Goal: Information Seeking & Learning: Learn about a topic

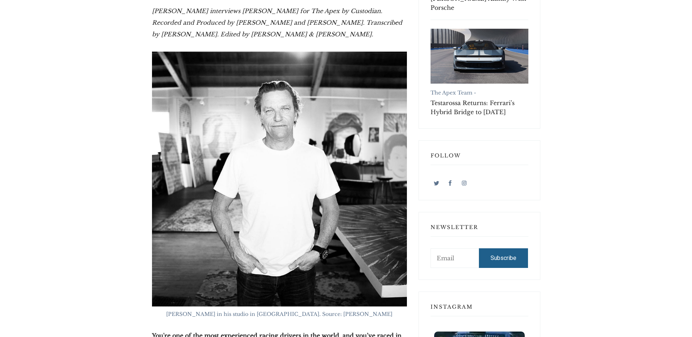
scroll to position [408, 0]
click at [272, 123] on img at bounding box center [279, 179] width 255 height 255
drag, startPoint x: 195, startPoint y: 302, endPoint x: 369, endPoint y: 302, distance: 173.8
click at [369, 310] on figcaption "[PERSON_NAME] in his studio in [GEOGRAPHIC_DATA]. Source: [PERSON_NAME]" at bounding box center [279, 314] width 255 height 8
copy span "[PERSON_NAME] in his studio in [GEOGRAPHIC_DATA]. Source: [PERSON_NAME]"
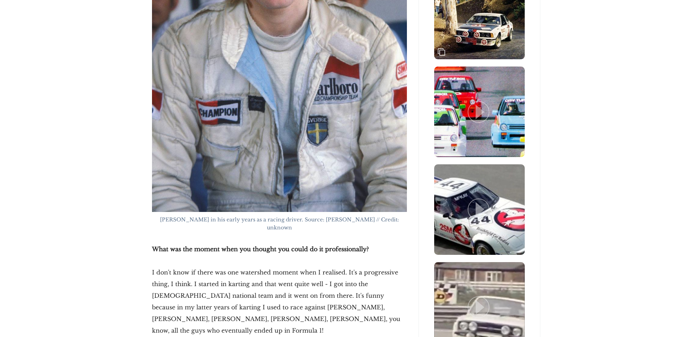
scroll to position [1187, 0]
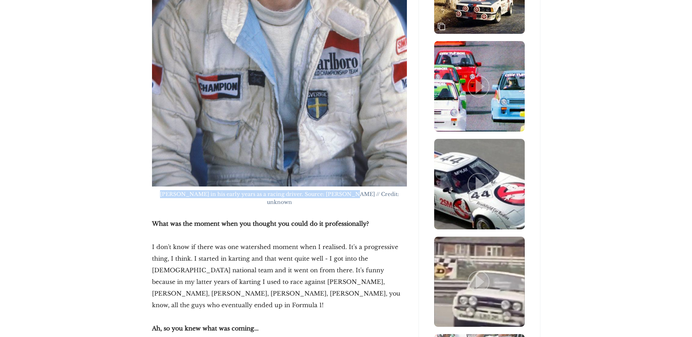
drag, startPoint x: 159, startPoint y: 171, endPoint x: 342, endPoint y: 171, distance: 182.5
click at [342, 190] on figcaption "[PERSON_NAME] in his early years as a racing driver. Source: [PERSON_NAME] // C…" at bounding box center [279, 198] width 255 height 16
copy span "[PERSON_NAME] in his early years as a racing driver. Source: [PERSON_NAME]"
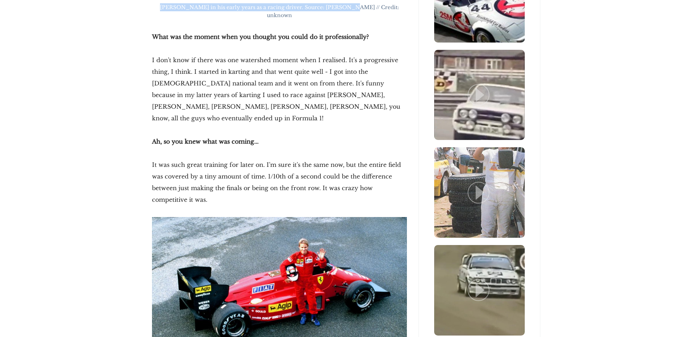
scroll to position [1409, 0]
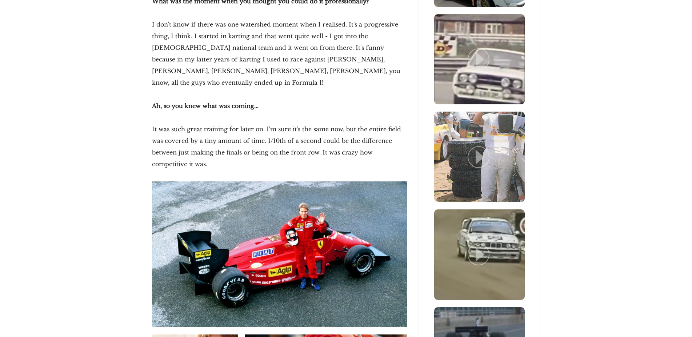
click at [248, 181] on img at bounding box center [279, 254] width 255 height 146
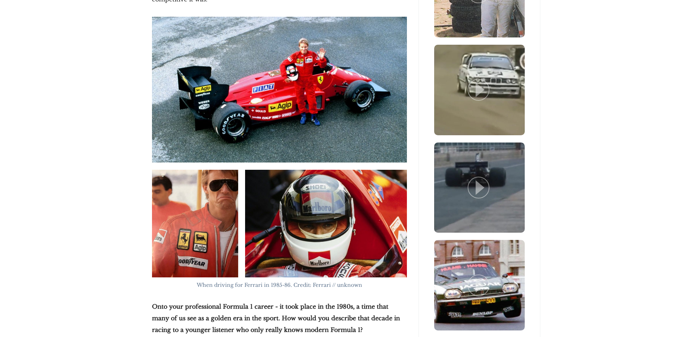
scroll to position [1595, 0]
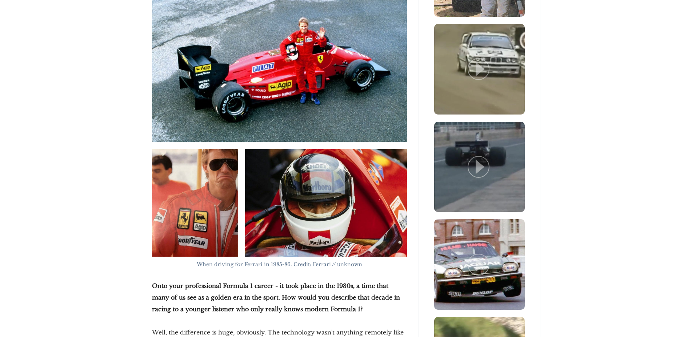
click at [186, 151] on img at bounding box center [195, 203] width 86 height 108
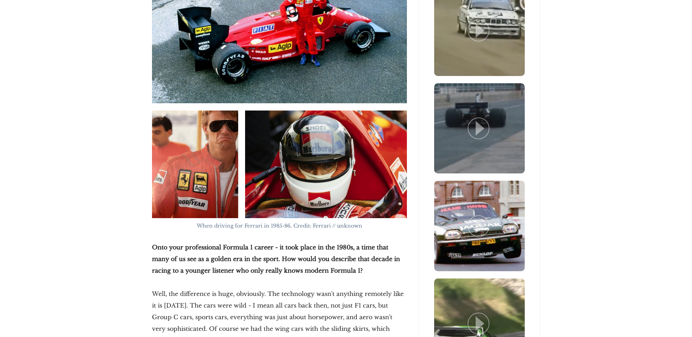
scroll to position [1669, 0]
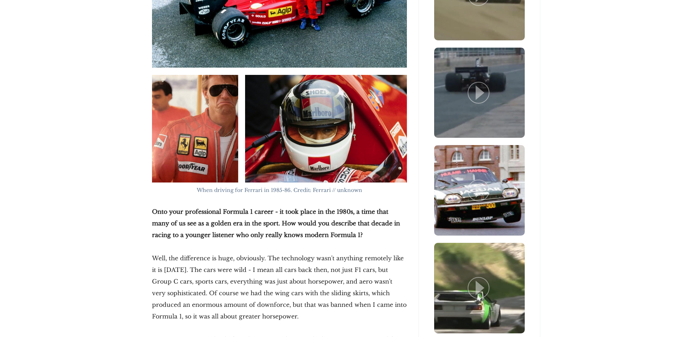
click at [212, 97] on img at bounding box center [195, 129] width 86 height 108
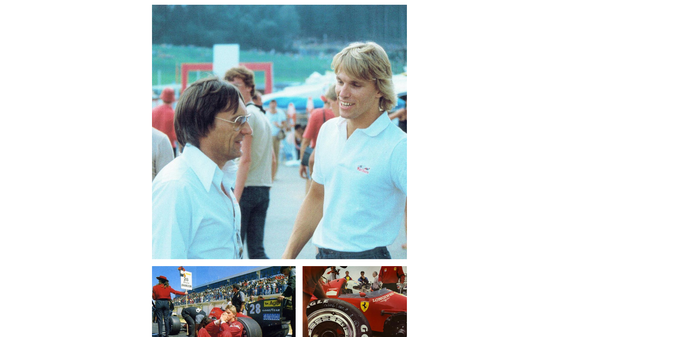
scroll to position [2337, 0]
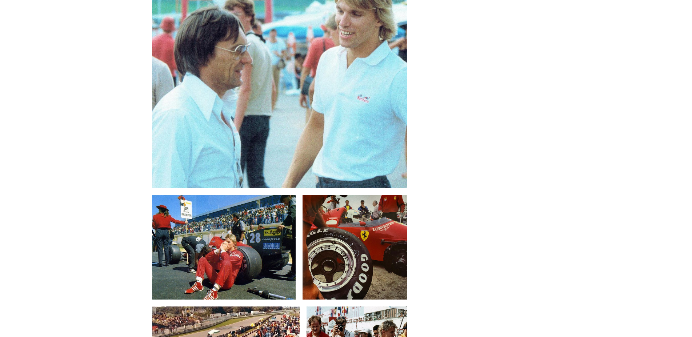
click at [233, 195] on img at bounding box center [224, 247] width 144 height 104
click at [315, 195] on img at bounding box center [355, 247] width 104 height 104
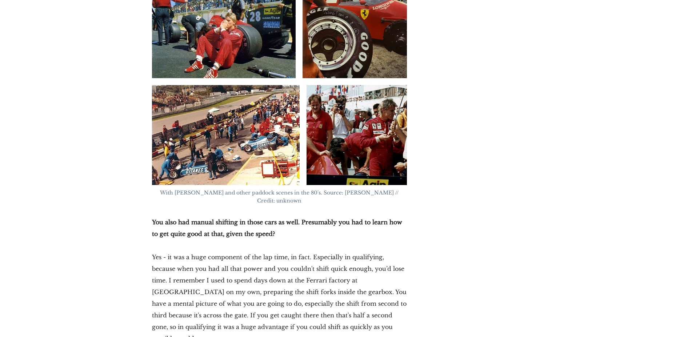
scroll to position [2522, 0]
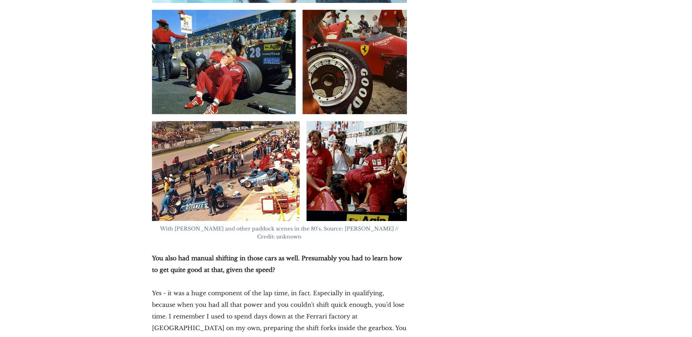
click at [352, 121] on img at bounding box center [357, 171] width 100 height 100
drag, startPoint x: 251, startPoint y: 174, endPoint x: 321, endPoint y: 173, distance: 70.2
click at [321, 225] on span "With [PERSON_NAME] and other paddock scenes in the 80's. Source: [PERSON_NAME] …" at bounding box center [280, 232] width 240 height 15
copy span "paddock scenes in the 80's"
click at [342, 121] on img at bounding box center [357, 171] width 100 height 100
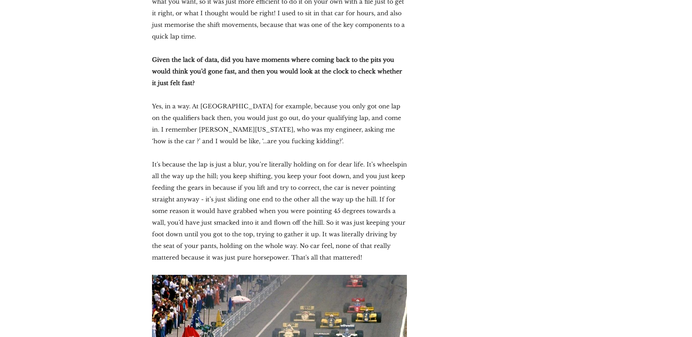
scroll to position [3079, 0]
